Goal: Task Accomplishment & Management: Manage account settings

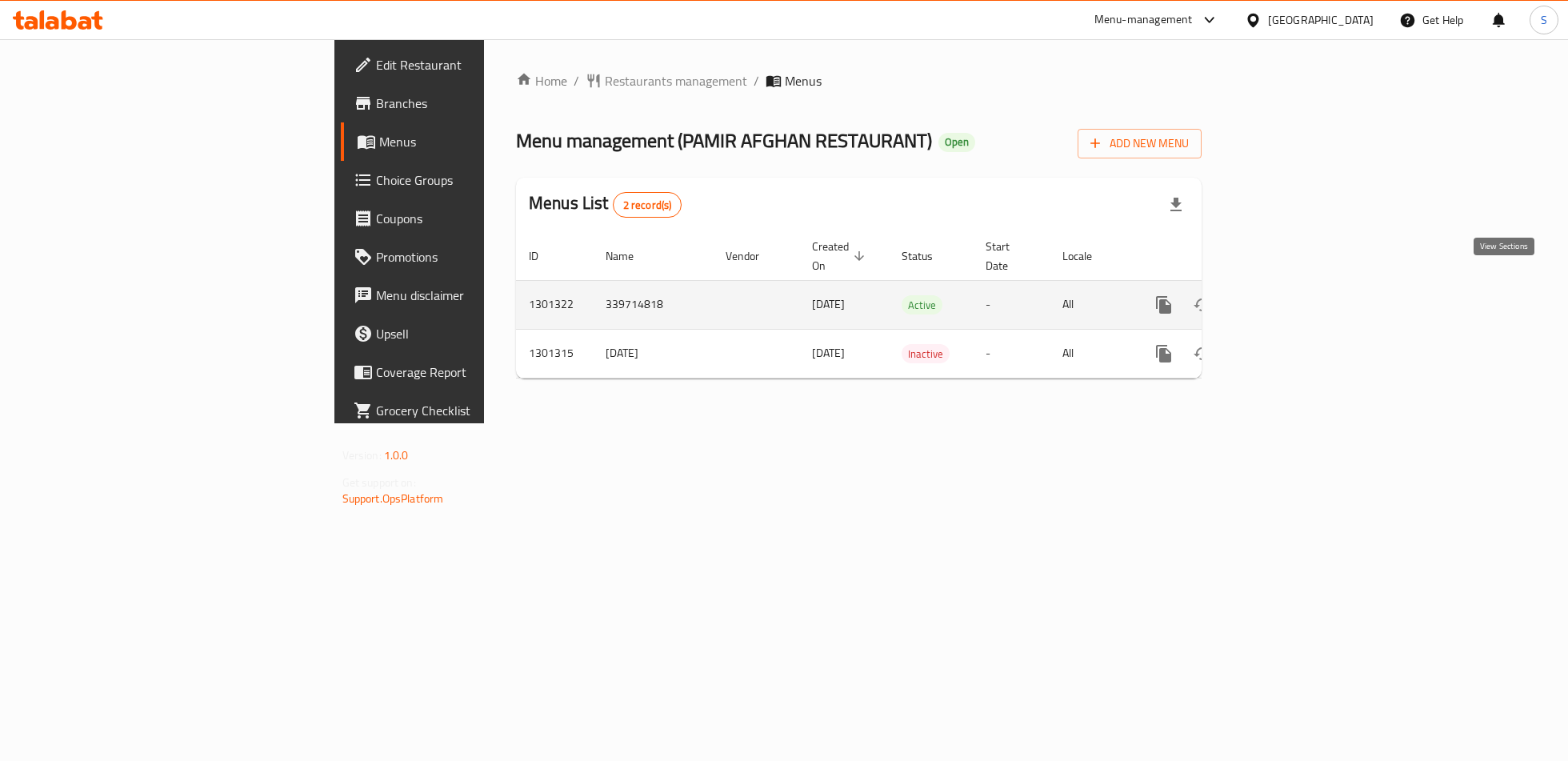
click at [1289, 296] on icon "enhanced table" at bounding box center [1280, 306] width 19 height 19
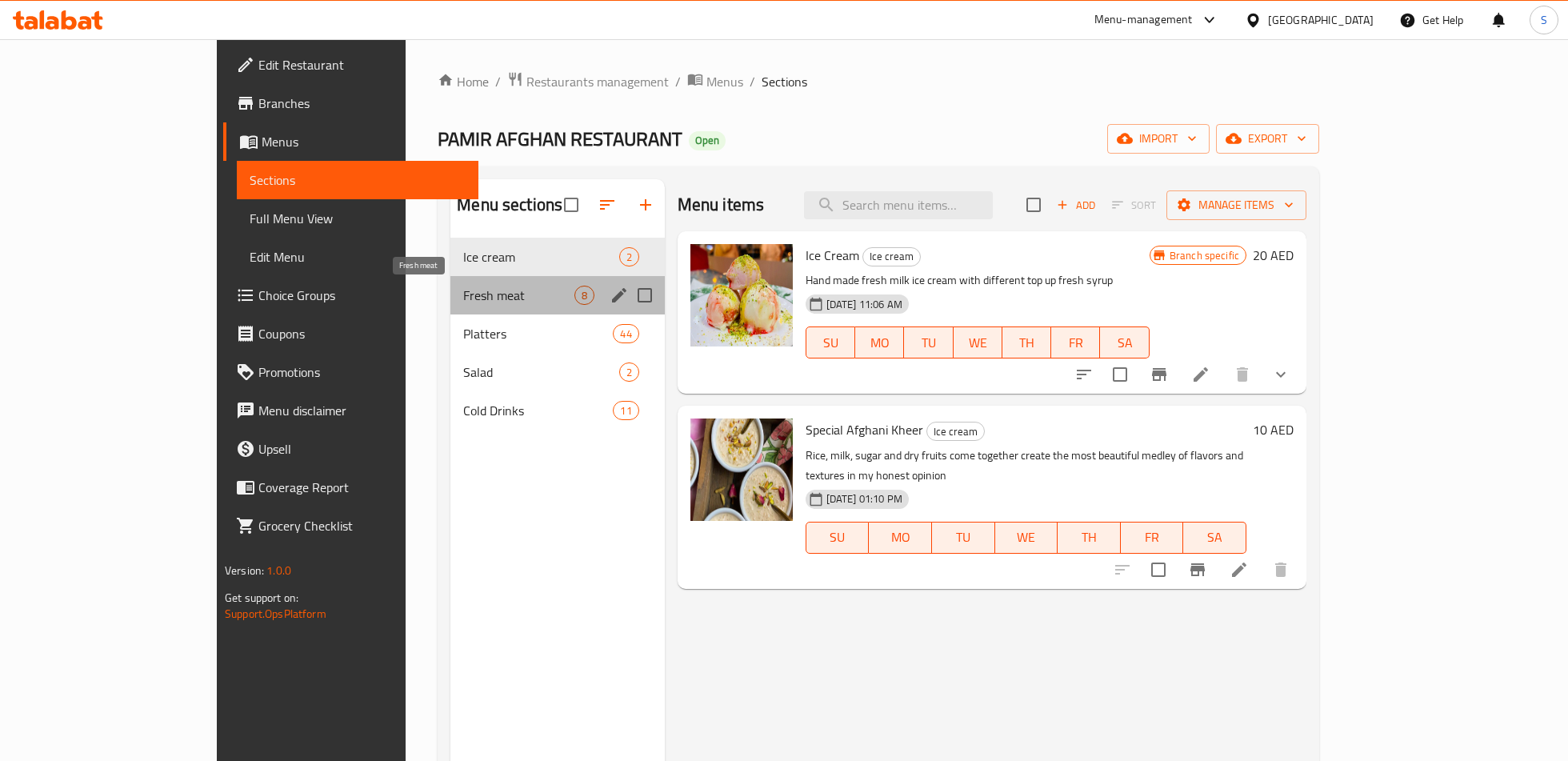
click at [463, 295] on span "Fresh meat" at bounding box center [518, 296] width 111 height 19
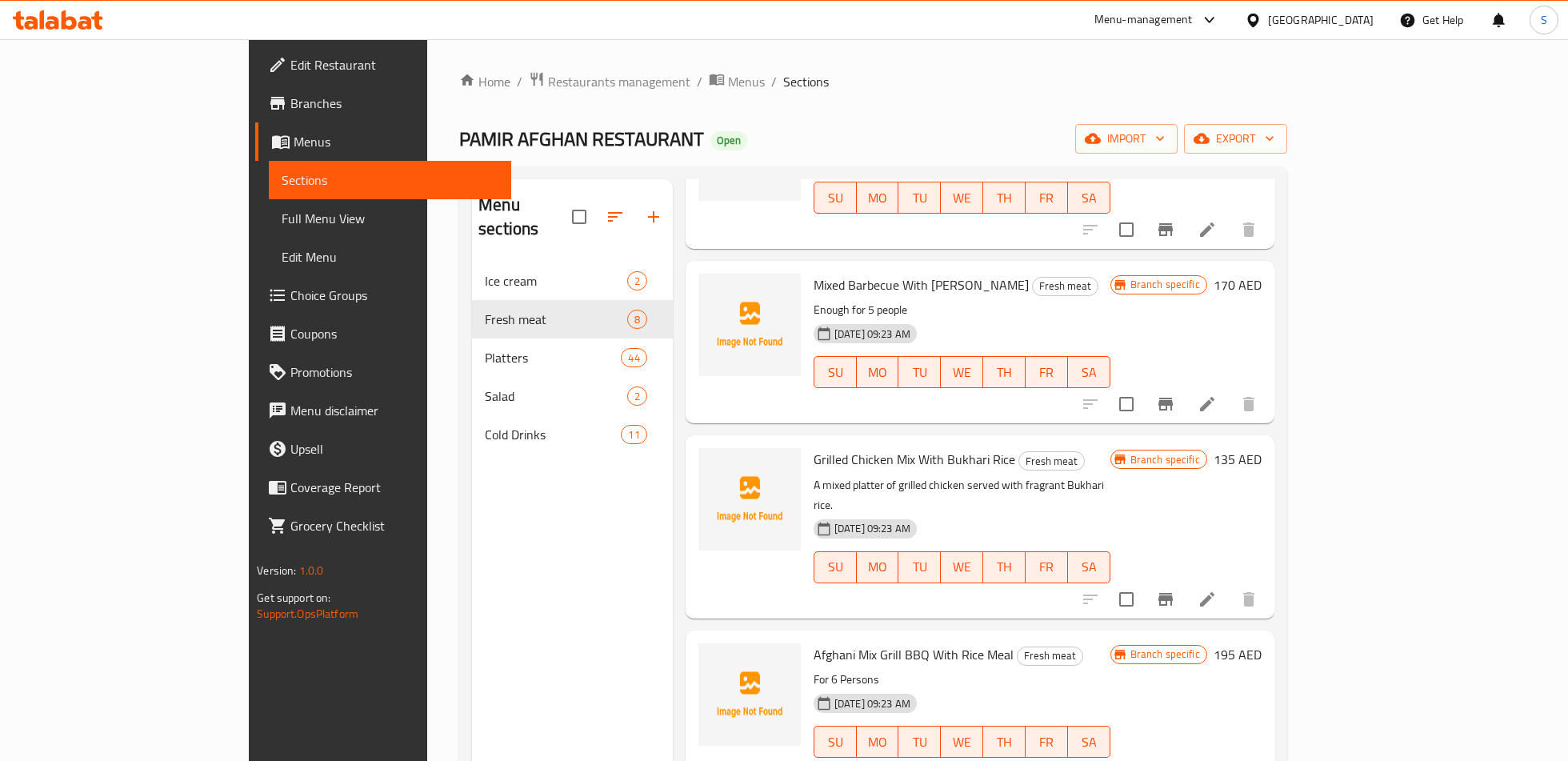
scroll to position [219, 0]
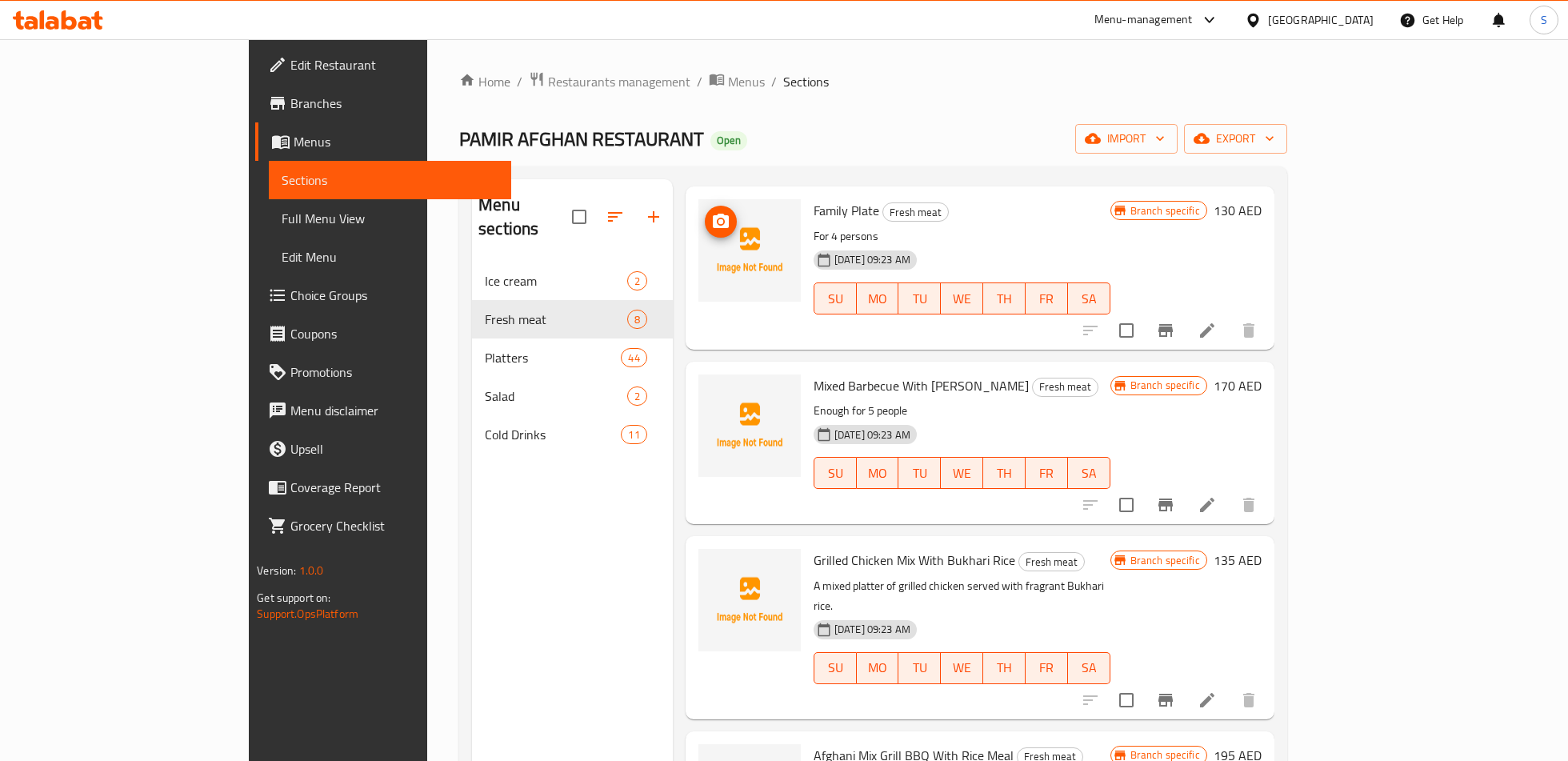
click at [706, 288] on img at bounding box center [749, 250] width 102 height 102
click at [1217, 325] on icon at bounding box center [1208, 331] width 19 height 19
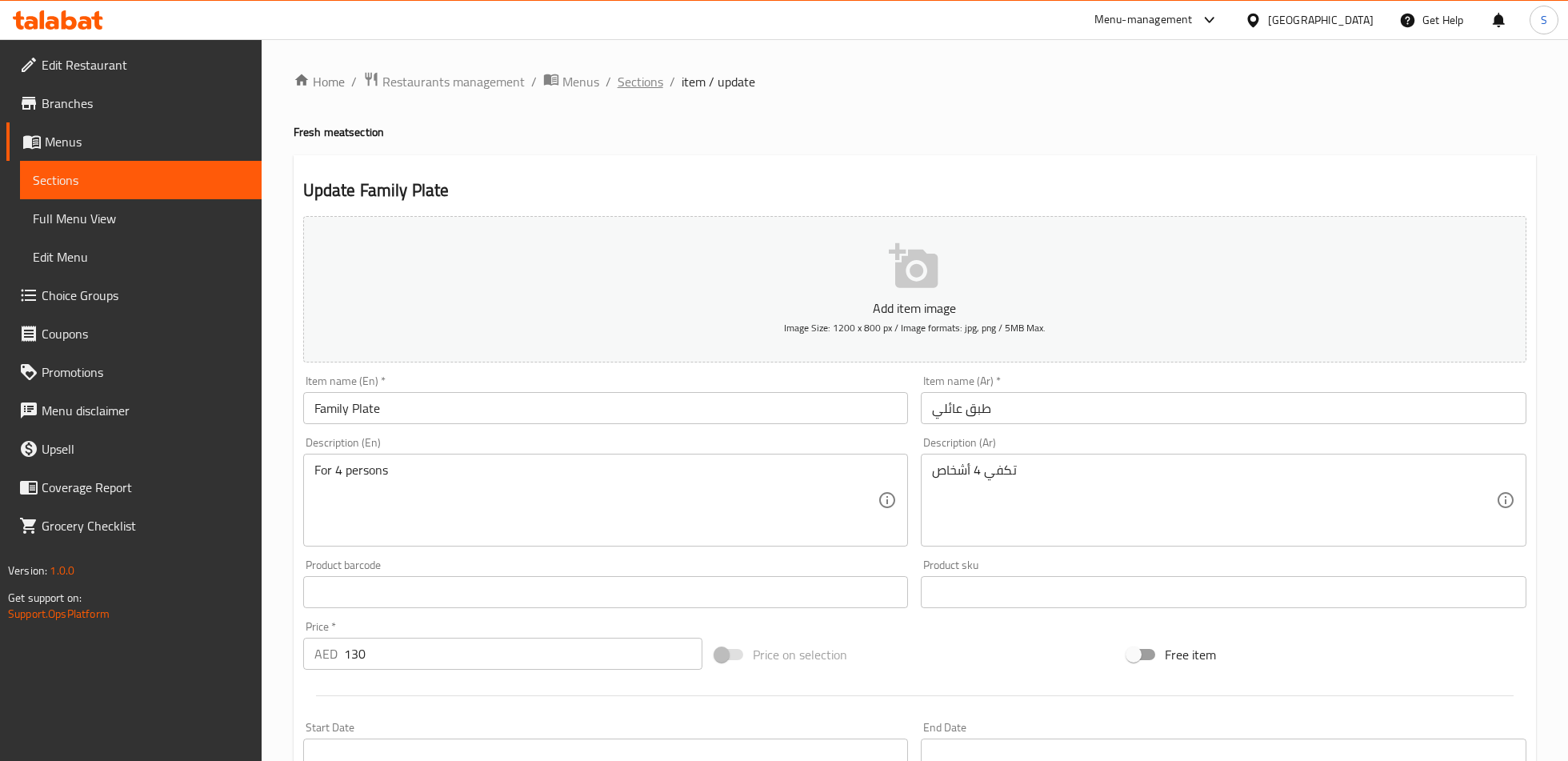
click at [647, 90] on span "Sections" at bounding box center [640, 82] width 46 height 19
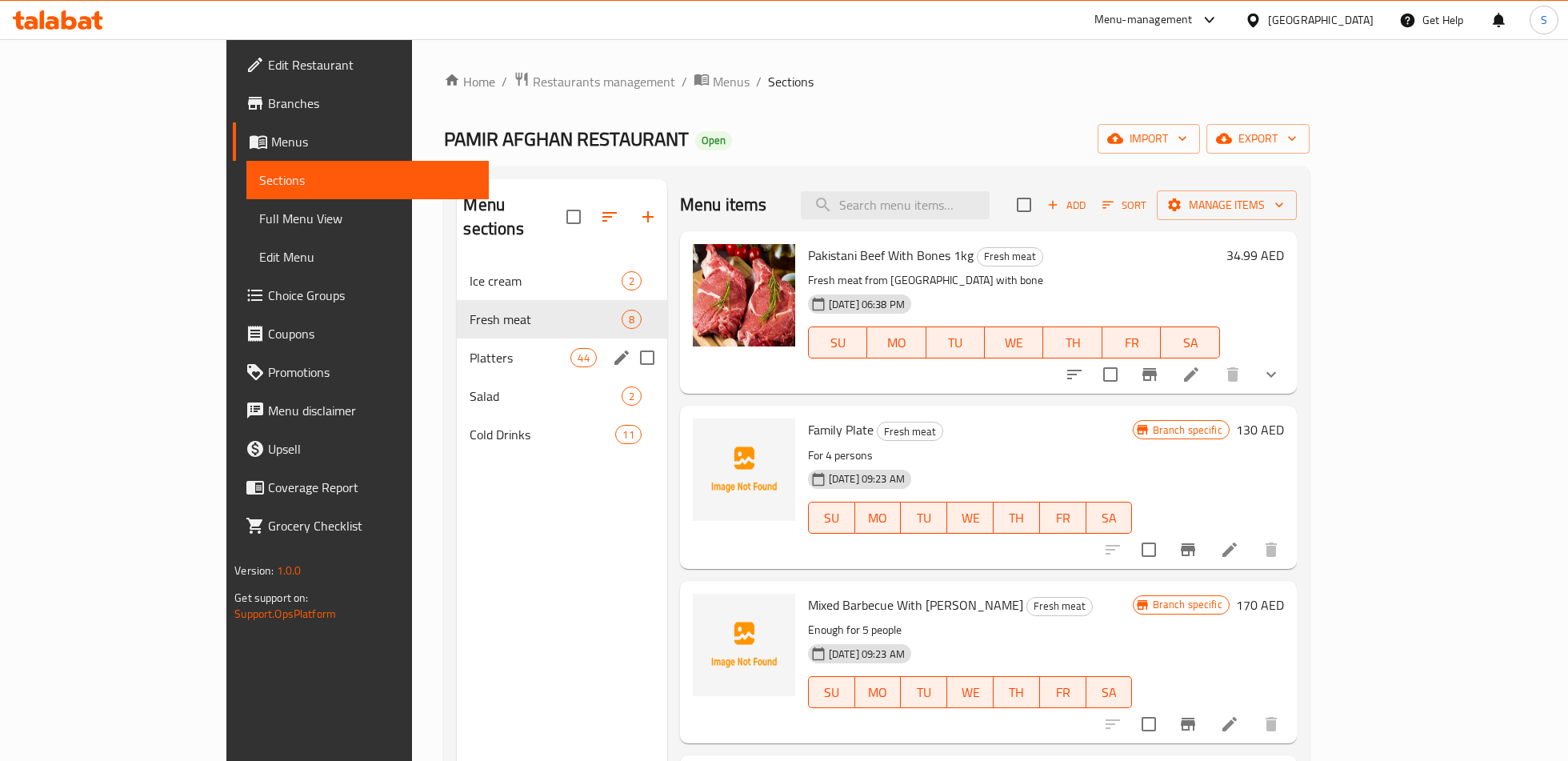
scroll to position [24, 0]
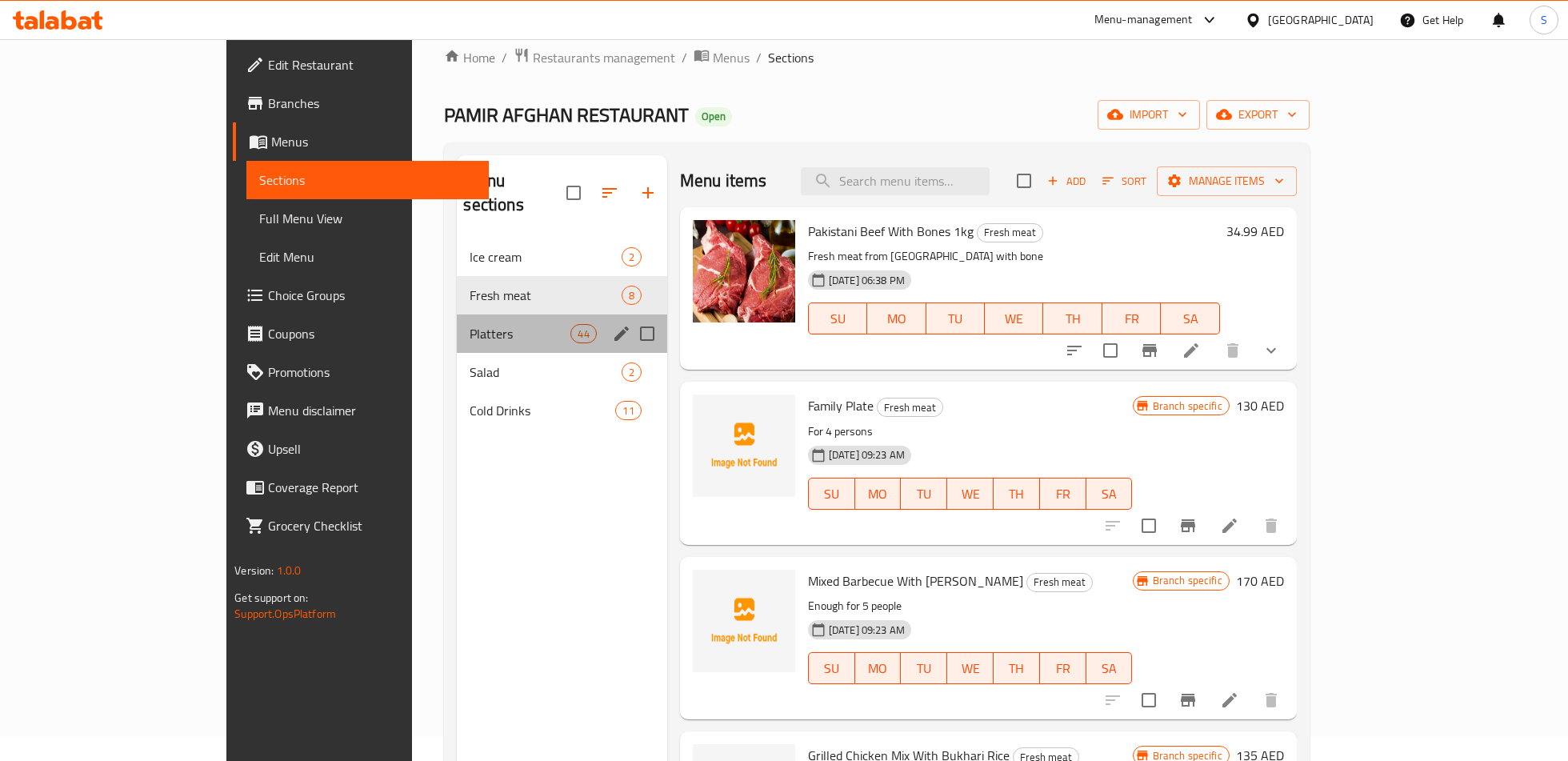
click at [457, 323] on div "Platters 44" at bounding box center [562, 333] width 210 height 38
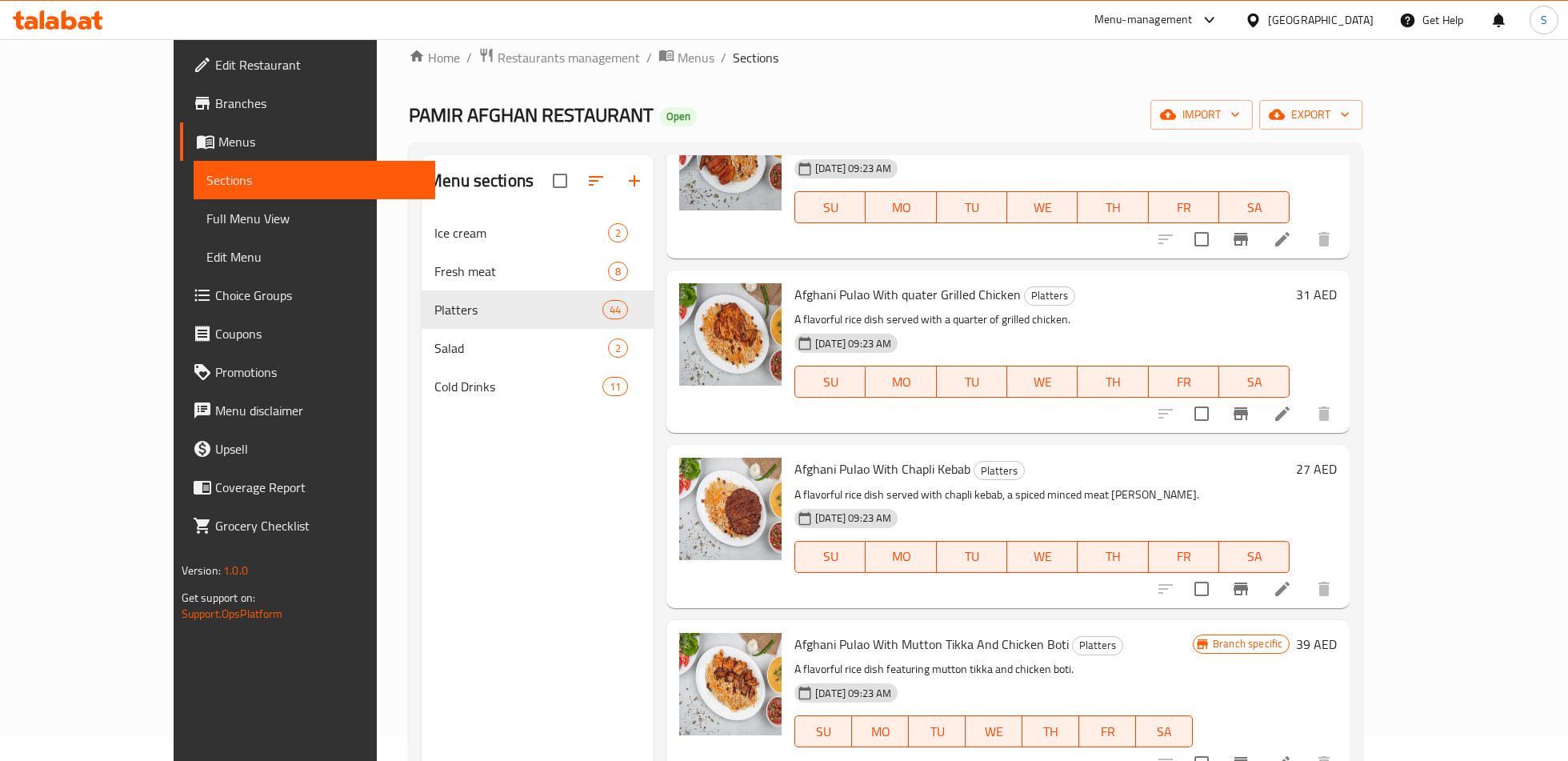
scroll to position [296, 0]
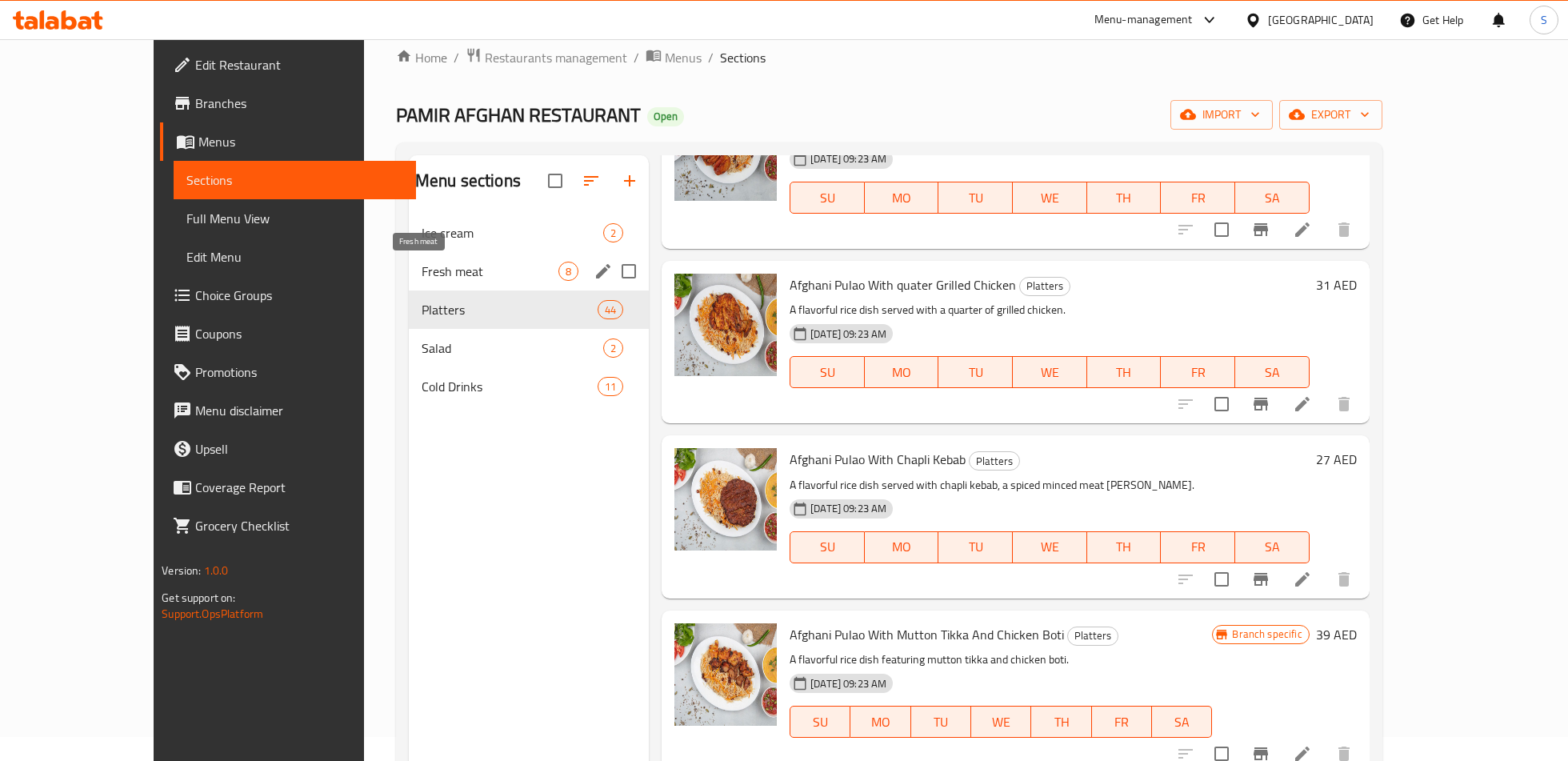
click at [455, 273] on span "Fresh meat" at bounding box center [490, 272] width 137 height 19
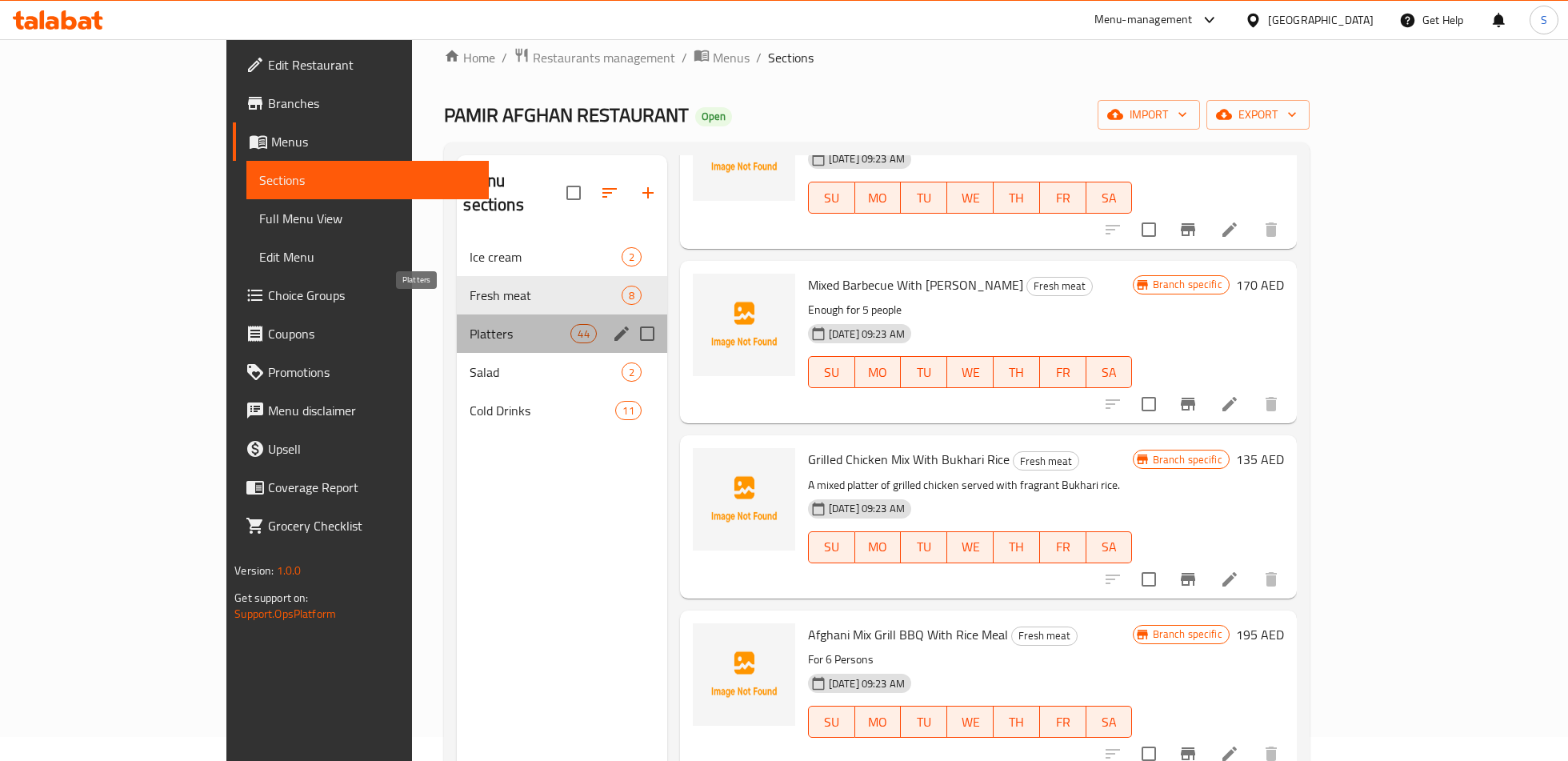
click at [470, 324] on span "Platters" at bounding box center [520, 334] width 101 height 19
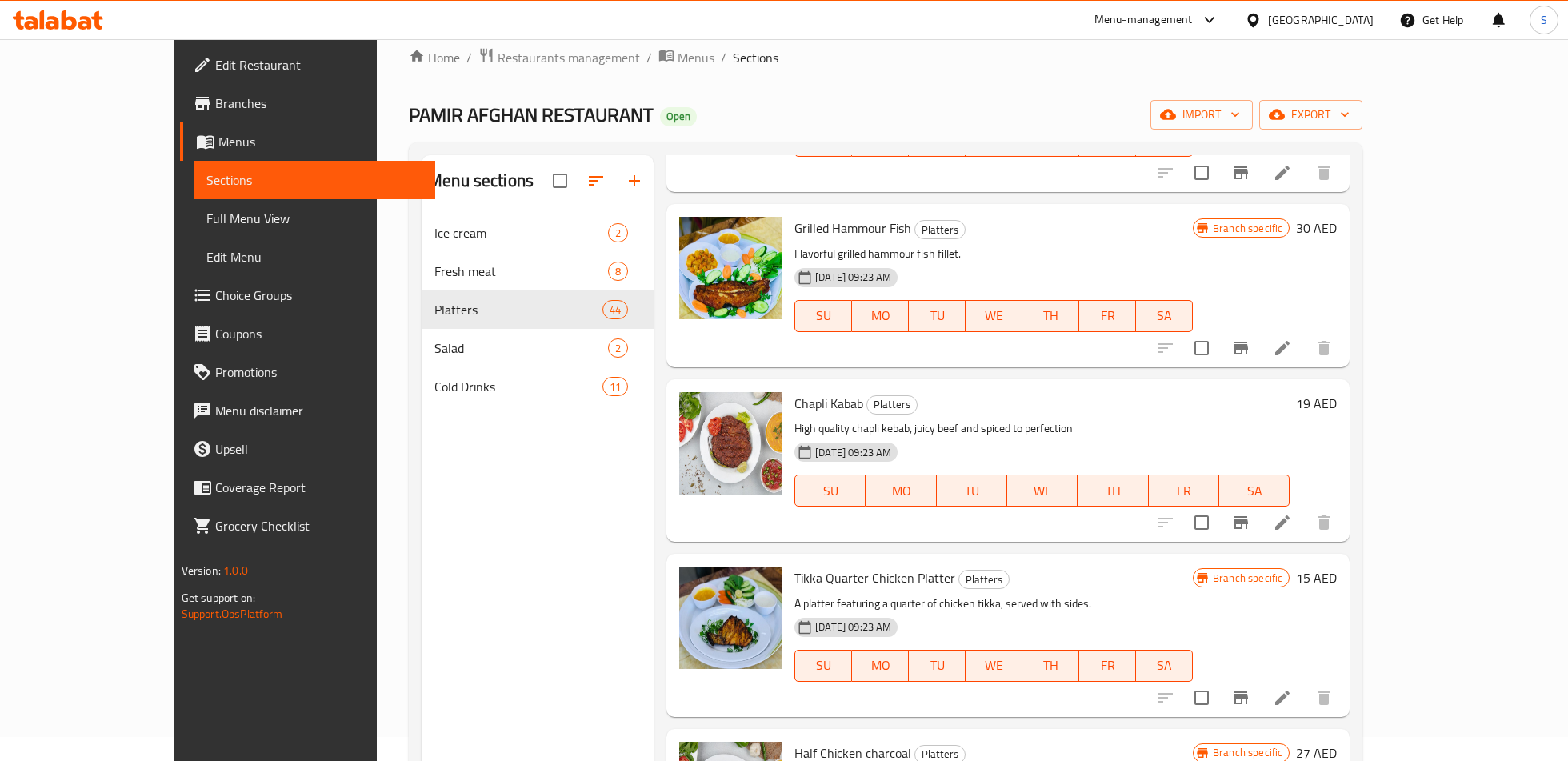
scroll to position [6975, 0]
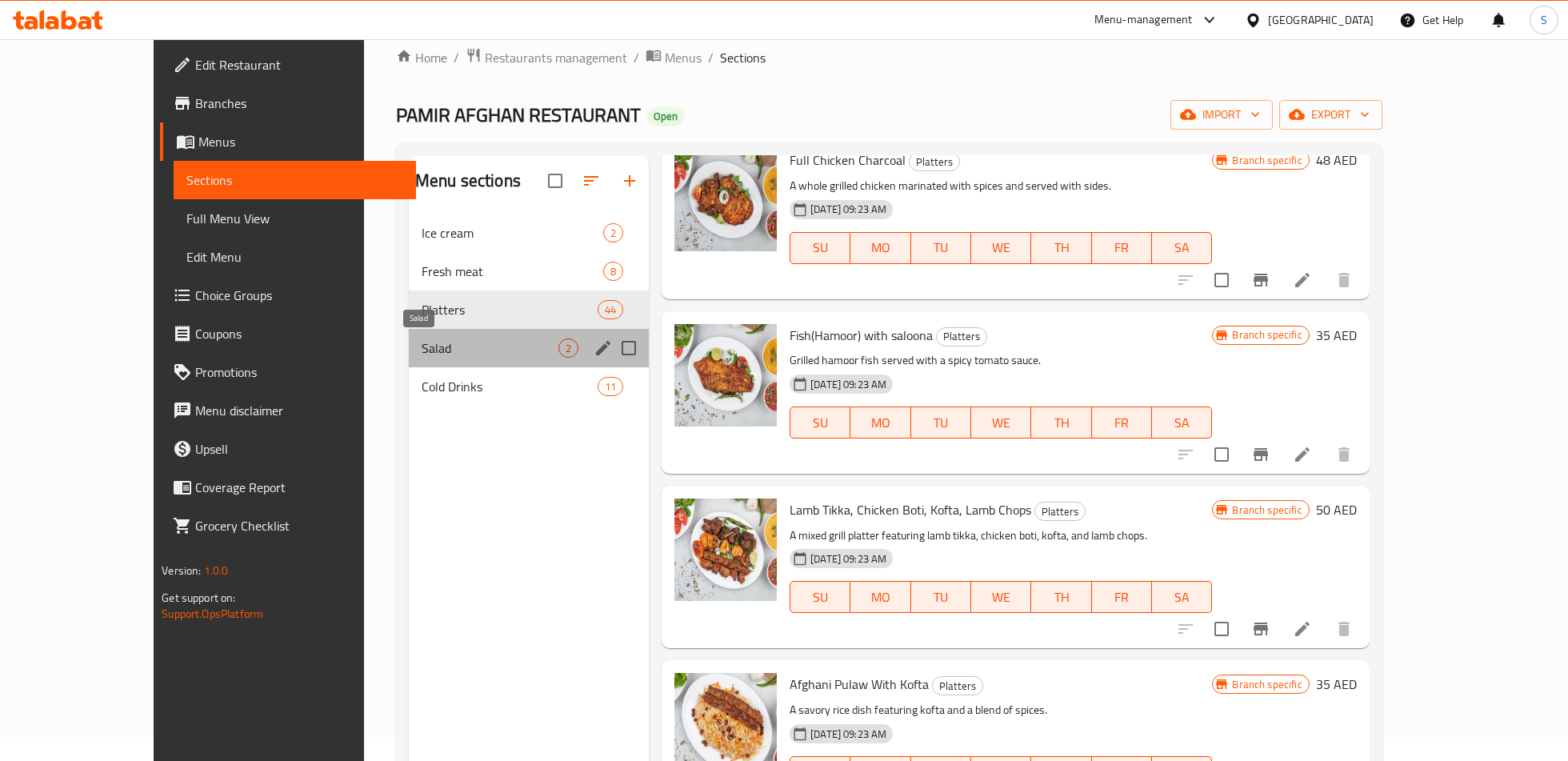
click at [422, 340] on span "Salad" at bounding box center [490, 348] width 137 height 19
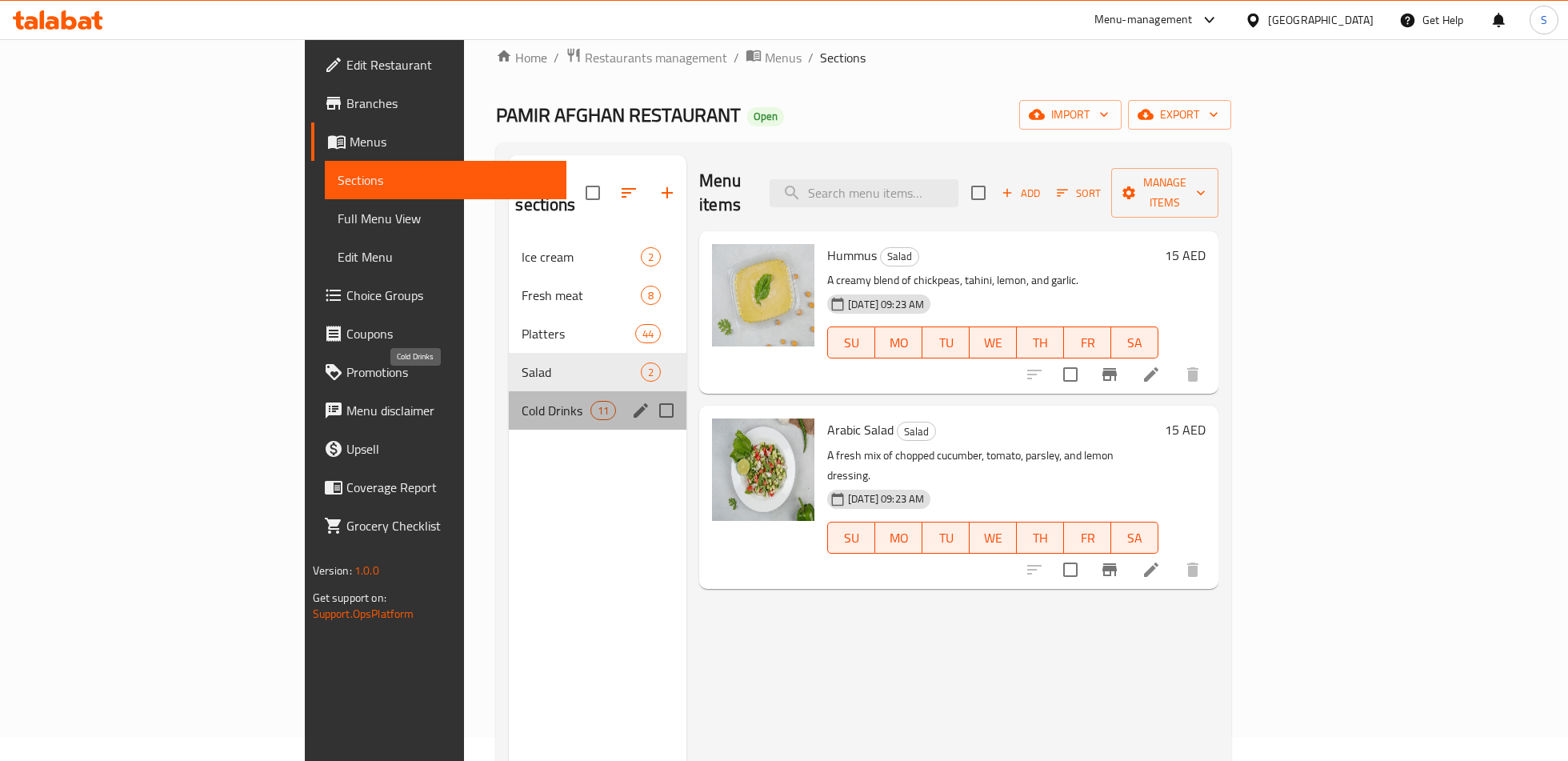
click at [521, 401] on span "Cold Drinks" at bounding box center [555, 411] width 68 height 19
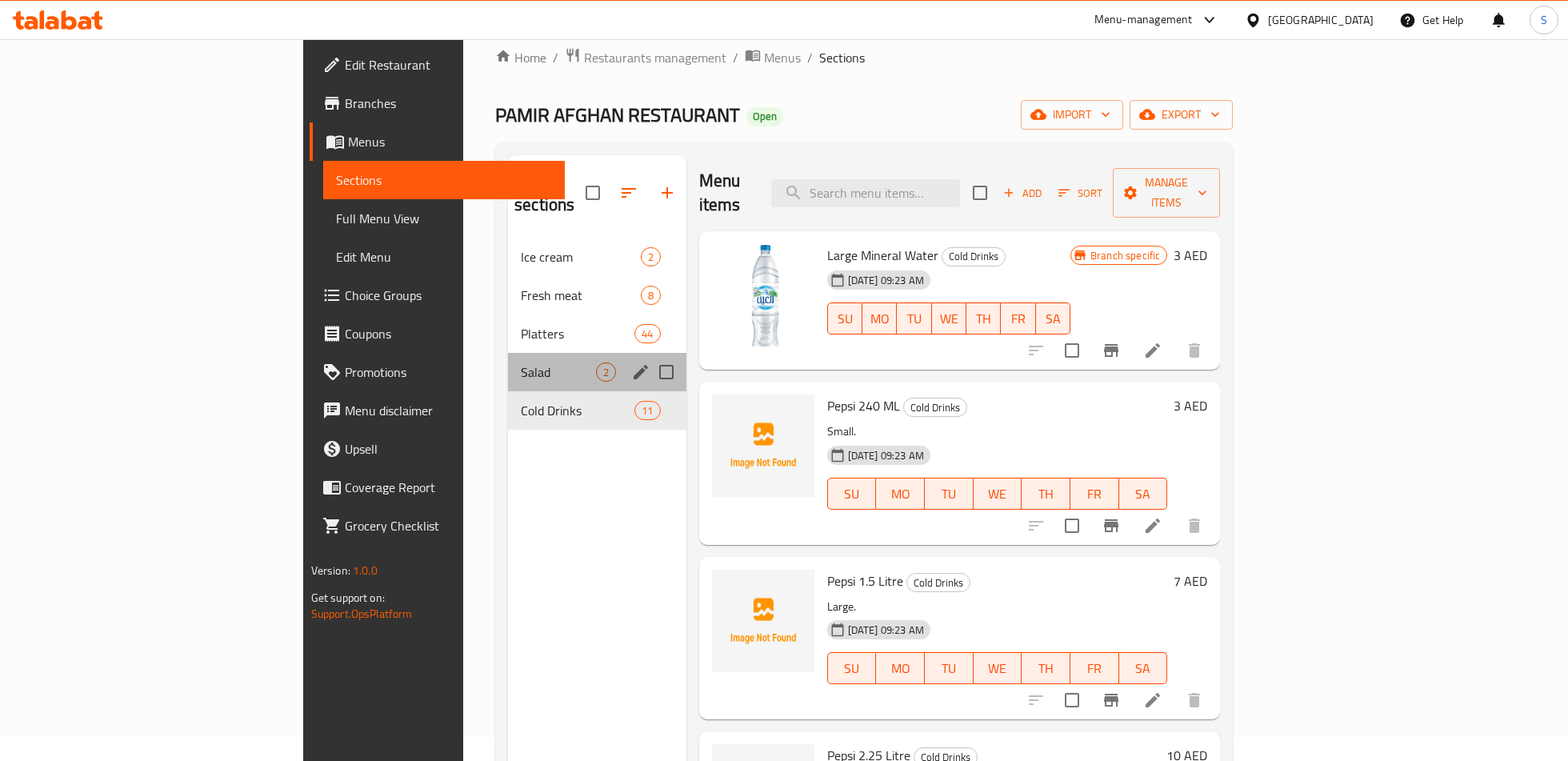
click at [508, 353] on div "Salad 2" at bounding box center [596, 372] width 178 height 38
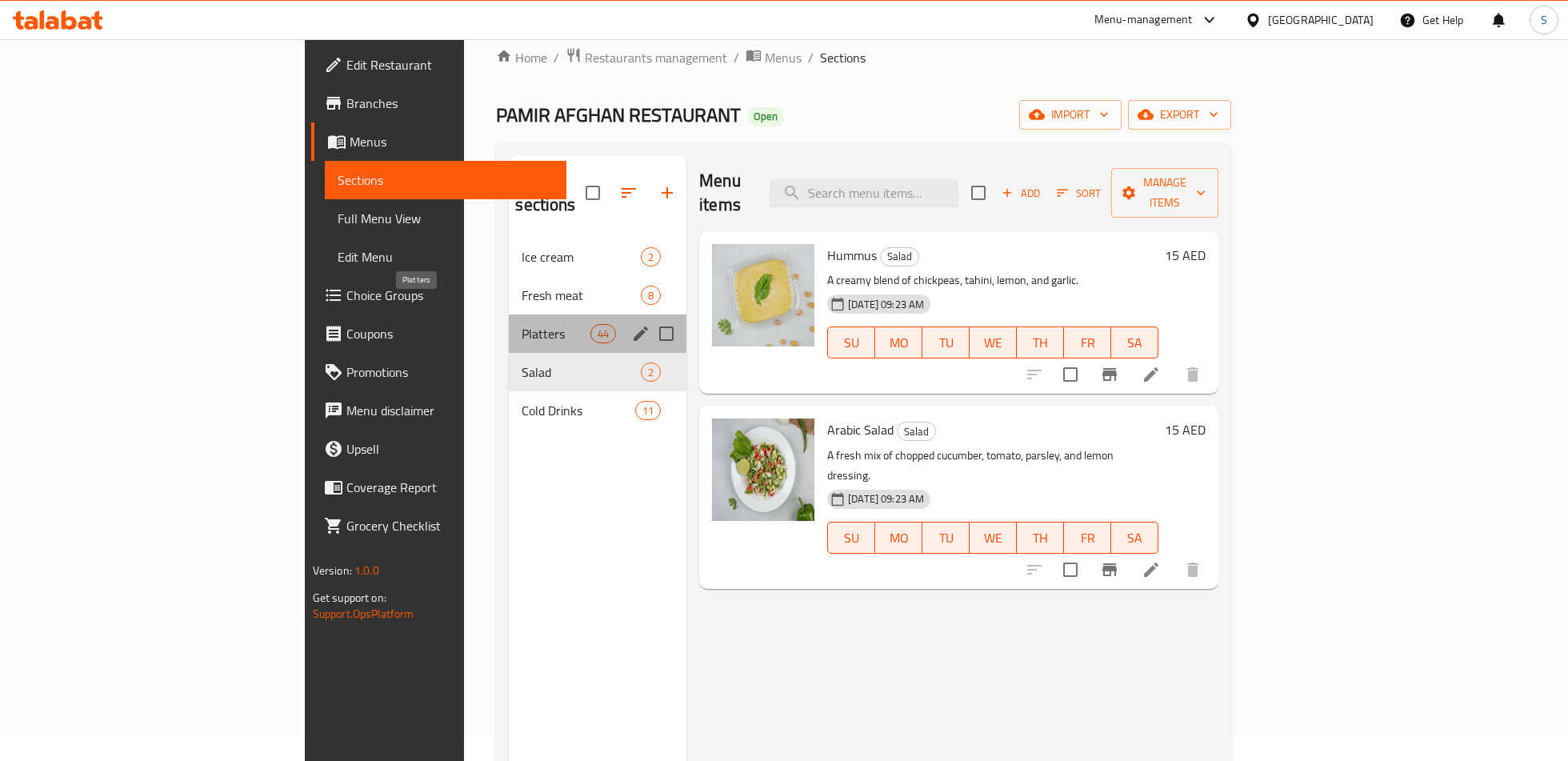
click at [521, 324] on span "Platters" at bounding box center [555, 334] width 68 height 19
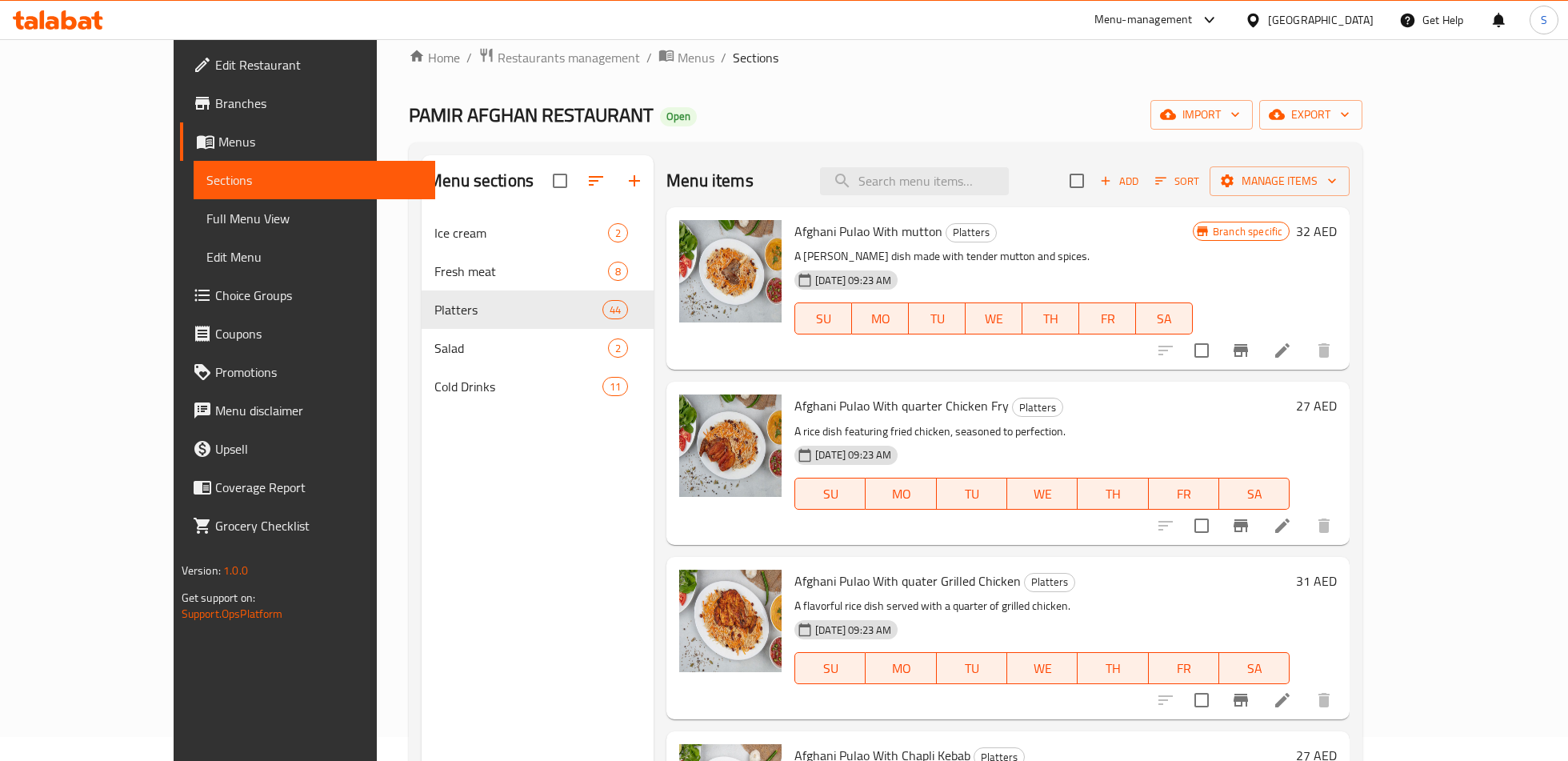
click at [1166, 12] on div "Menu-management" at bounding box center [1143, 20] width 98 height 19
click at [1051, 95] on div "Agent Campaigns Center" at bounding box center [1055, 108] width 147 height 37
